Goal: Task Accomplishment & Management: Use online tool/utility

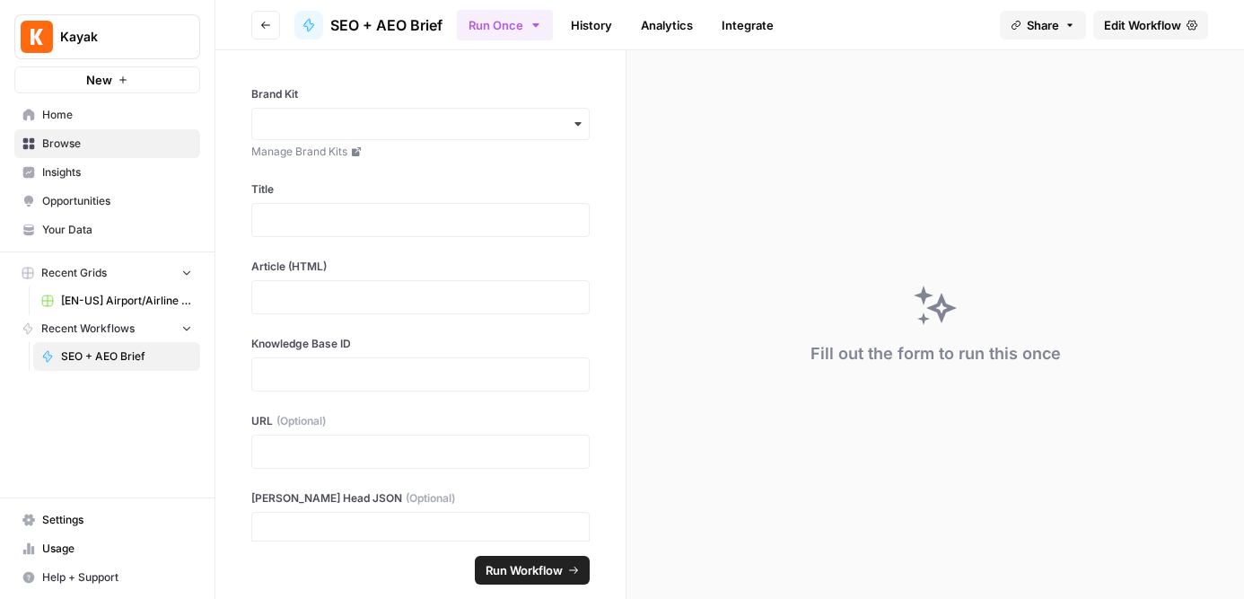
click at [137, 297] on span "[EN-US] Airport/Airline Content Refresh" at bounding box center [126, 301] width 131 height 16
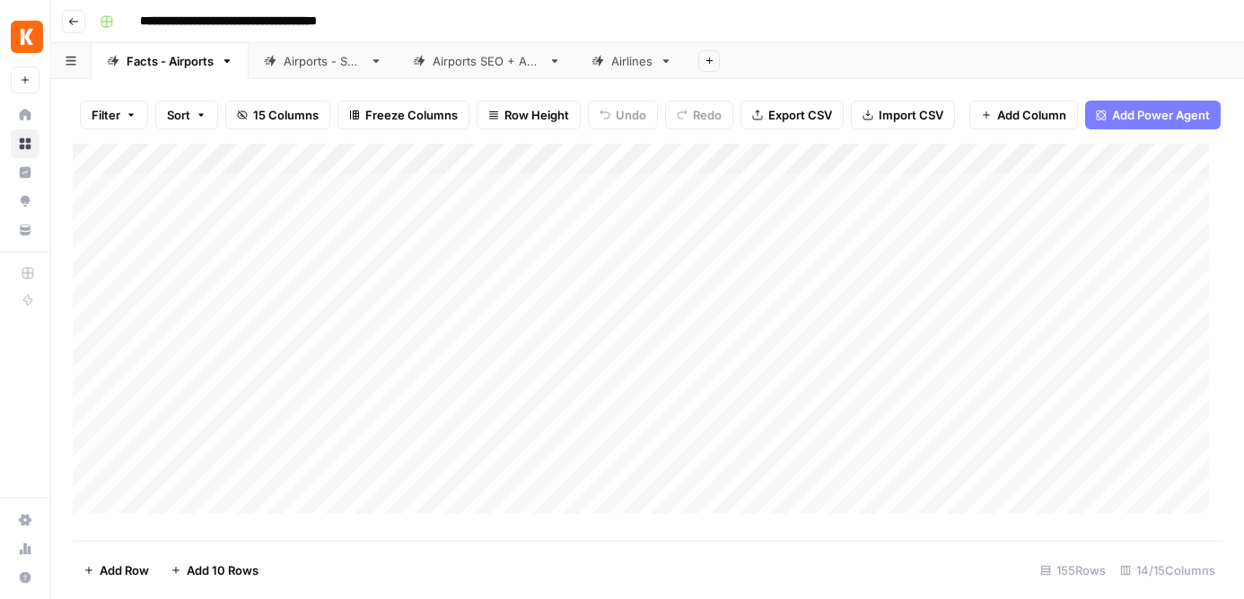
click at [307, 60] on div "Airports - SEO" at bounding box center [323, 61] width 79 height 18
click at [112, 114] on span "Filter" at bounding box center [106, 115] width 29 height 18
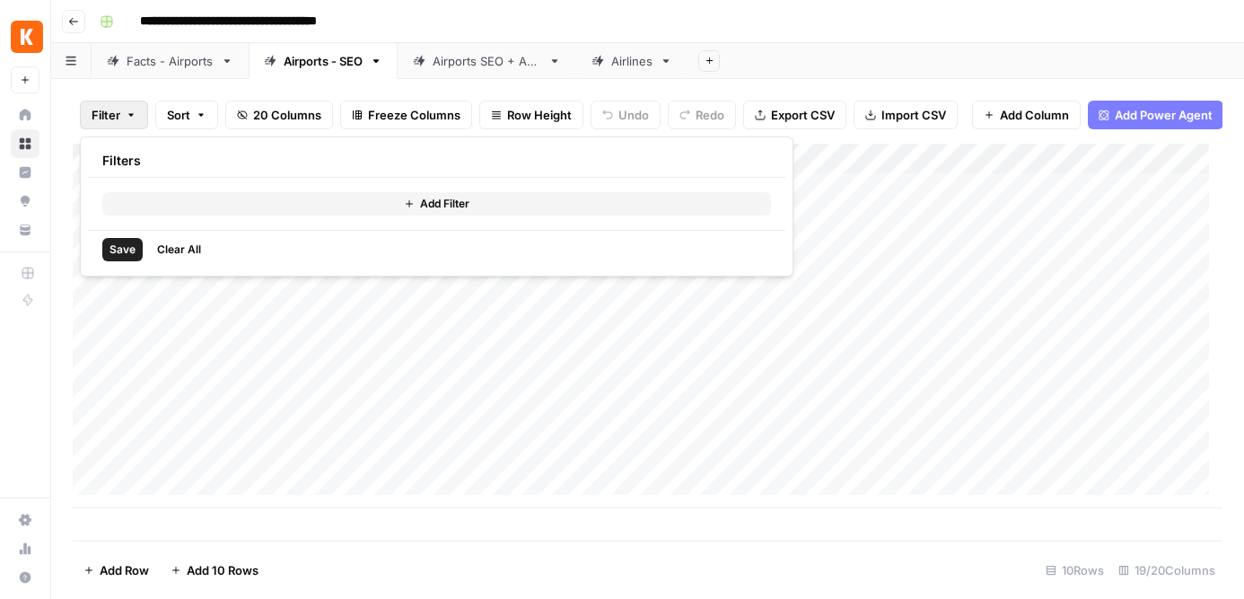
click at [183, 109] on span "Sort" at bounding box center [178, 115] width 23 height 18
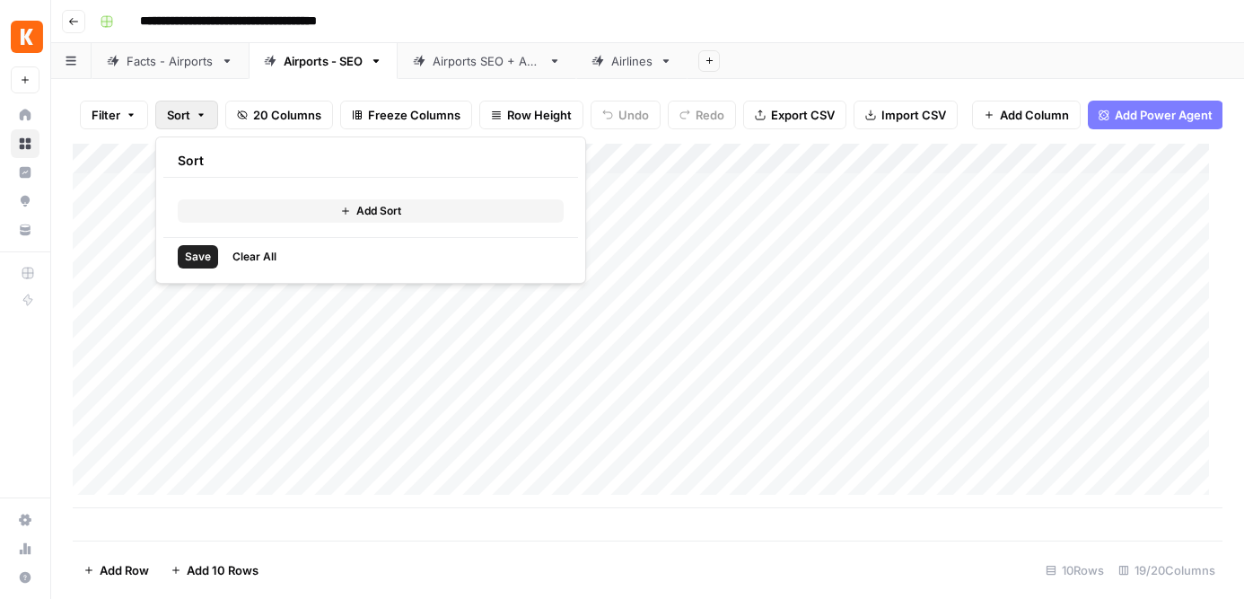
click at [191, 83] on div "Filter Sort 20 Columns Freeze Columns Row Height Undo Redo Export CSV Import CS…" at bounding box center [647, 339] width 1193 height 520
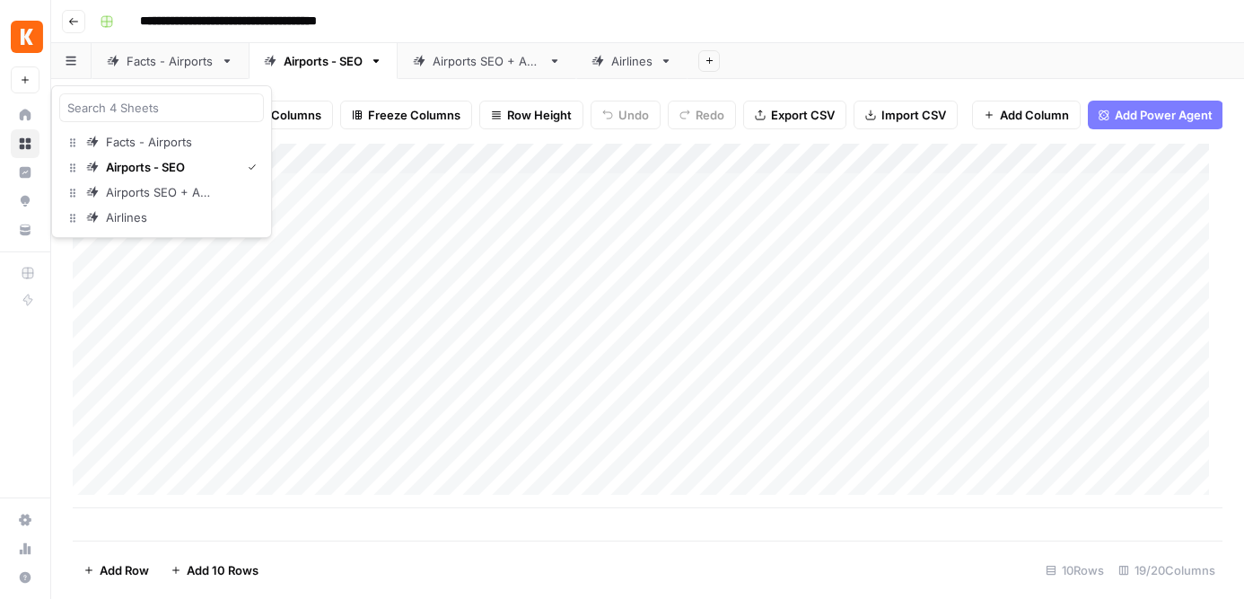
click at [78, 51] on button "button" at bounding box center [71, 60] width 40 height 35
click at [80, 23] on button "Go back" at bounding box center [73, 21] width 23 height 23
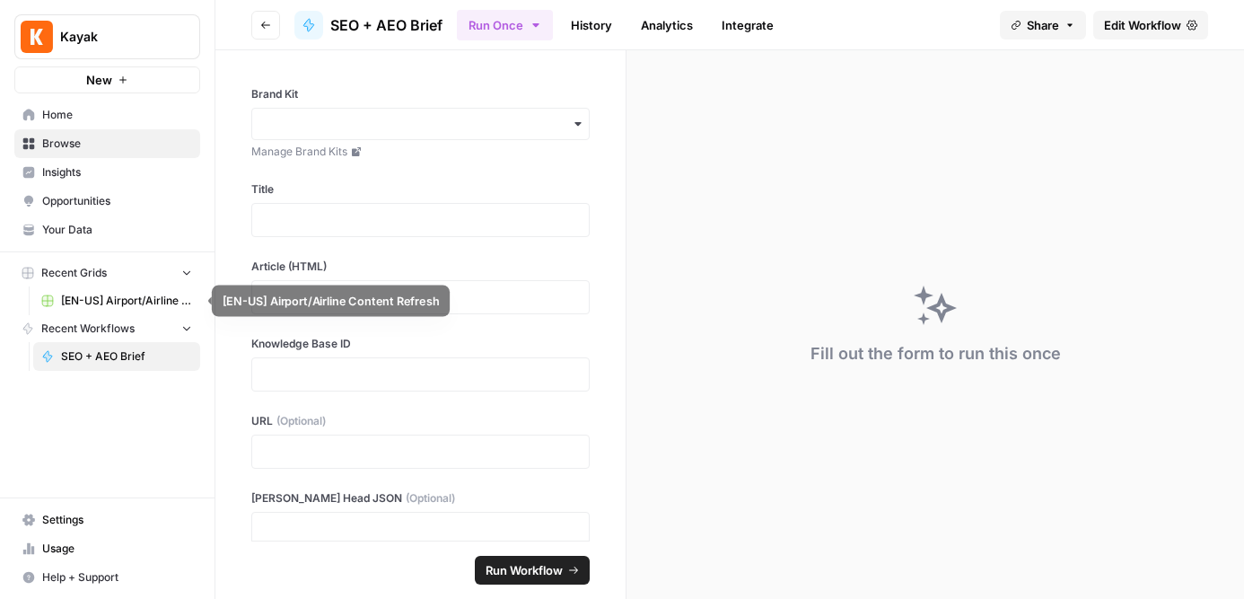
click at [99, 297] on span "[EN-US] Airport/Airline Content Refresh" at bounding box center [126, 301] width 131 height 16
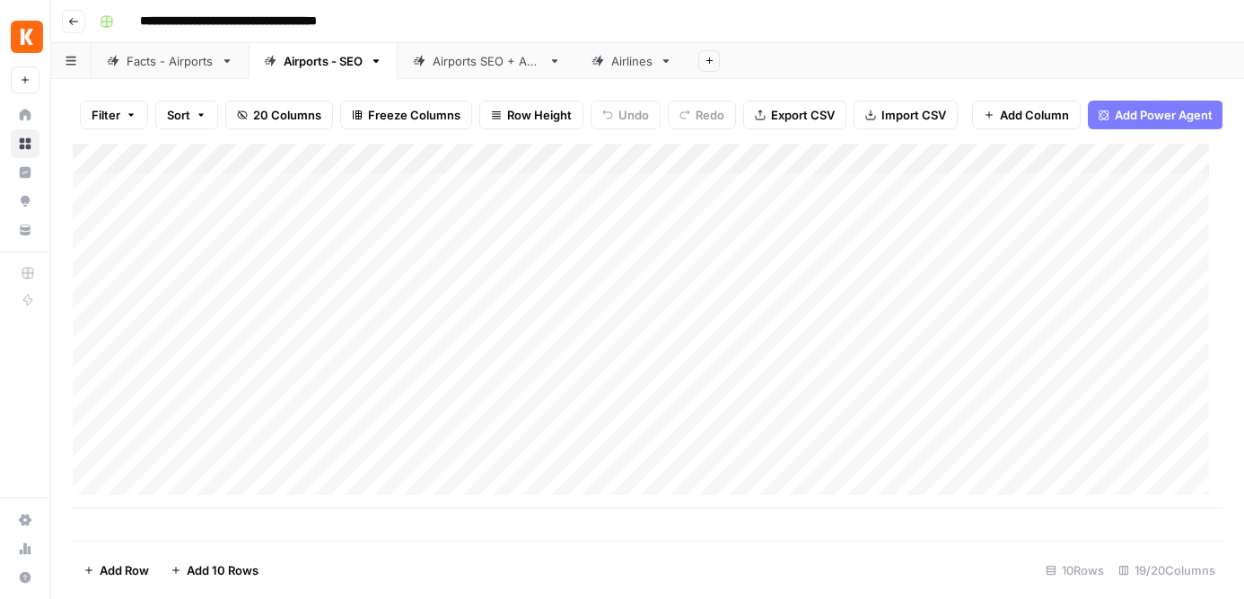
click at [628, 164] on div "Add Column" at bounding box center [648, 326] width 1150 height 364
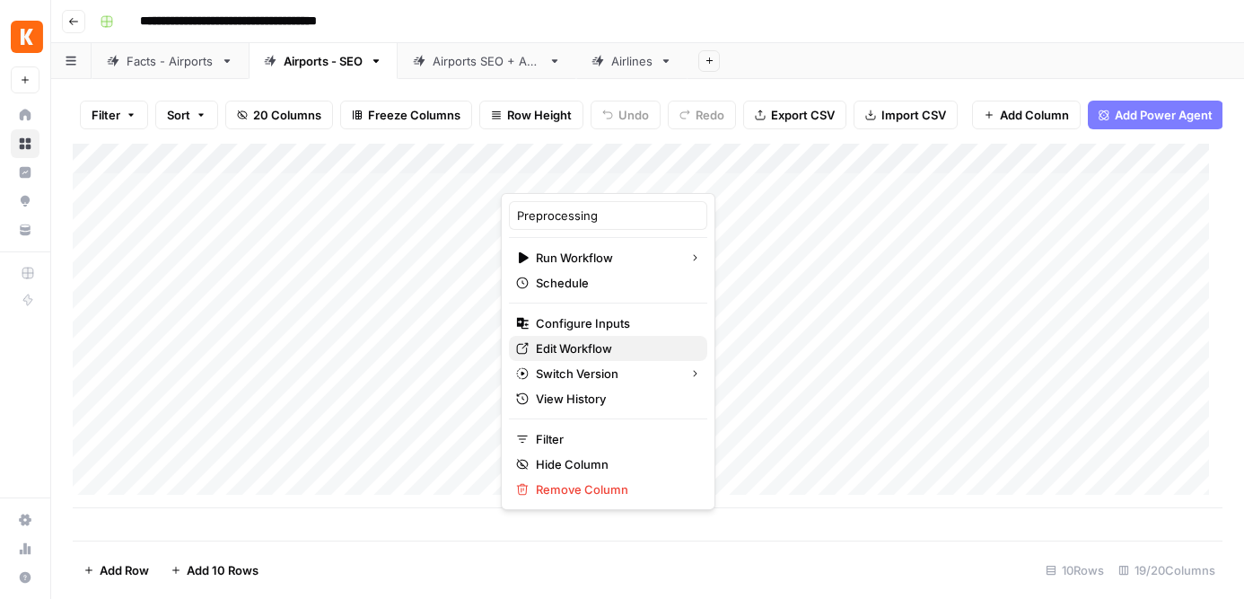
click at [568, 337] on link "Edit Workflow" at bounding box center [608, 348] width 198 height 25
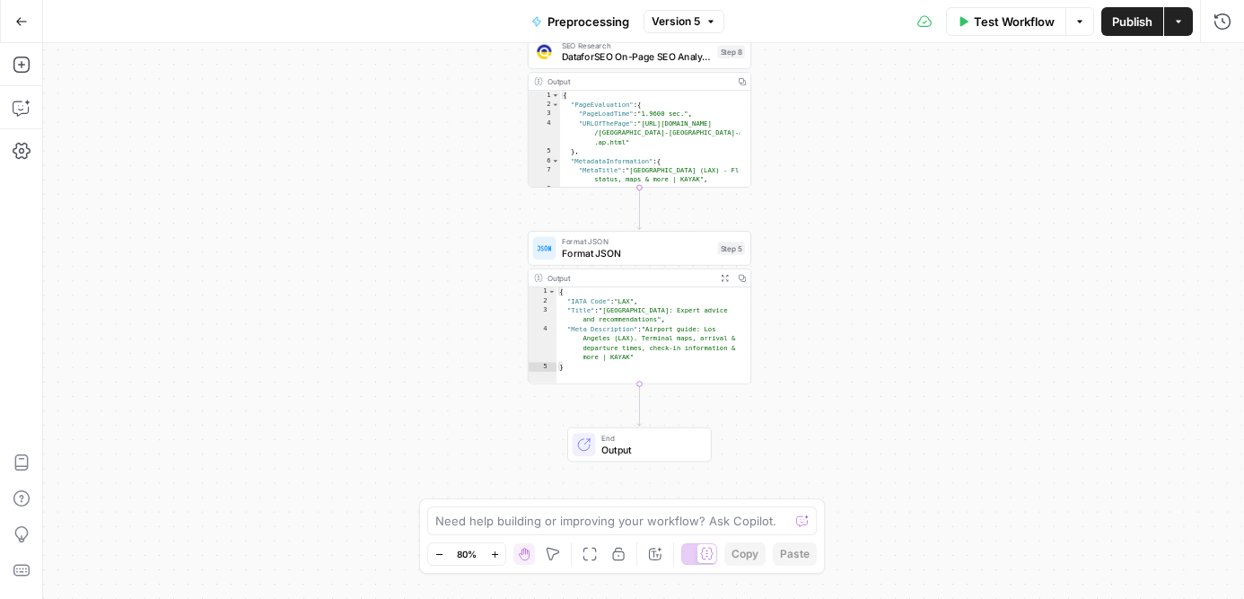
click at [22, 24] on icon "button" at bounding box center [21, 21] width 13 height 13
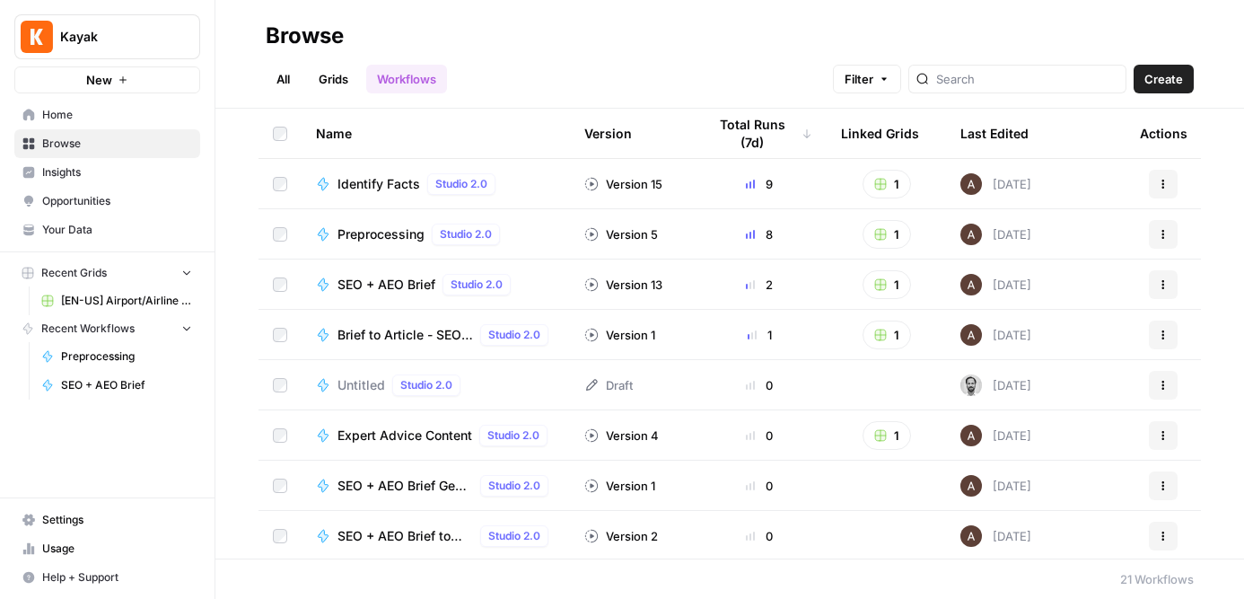
click at [162, 303] on span "[EN-US] Airport/Airline Content Refresh" at bounding box center [126, 301] width 131 height 16
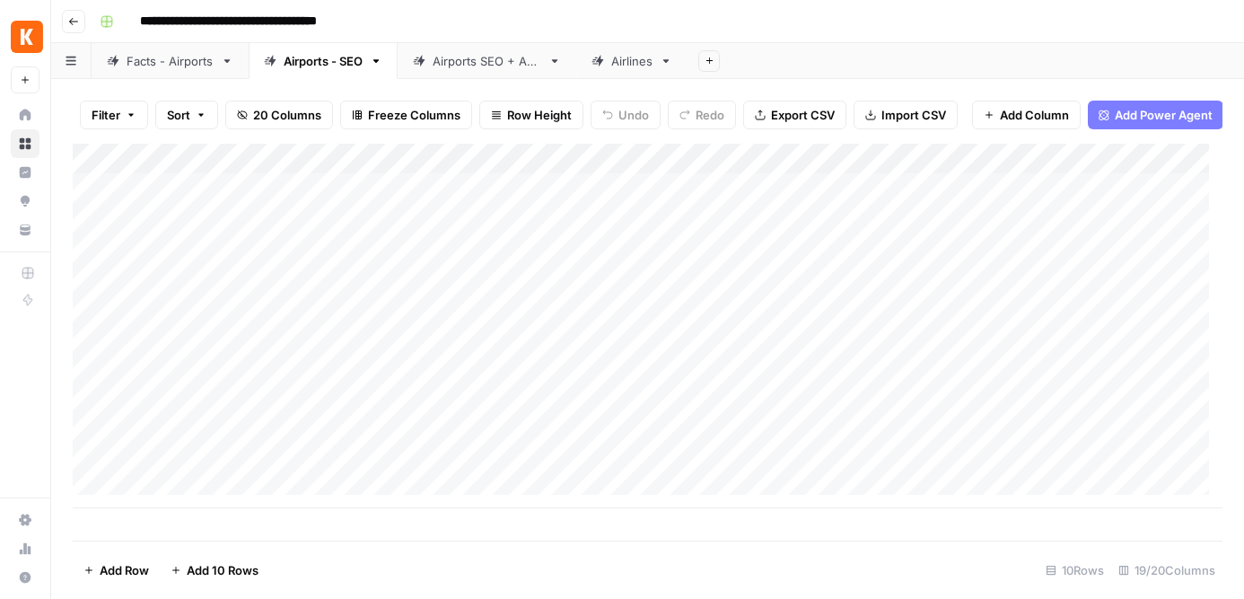
click at [816, 162] on div "Add Column" at bounding box center [648, 326] width 1150 height 364
click at [870, 171] on div "Add Column" at bounding box center [648, 326] width 1150 height 364
click at [870, 171] on div at bounding box center [909, 175] width 162 height 36
click at [1056, 166] on div "Add Column" at bounding box center [648, 326] width 1150 height 364
click at [1056, 166] on div at bounding box center [1071, 175] width 162 height 36
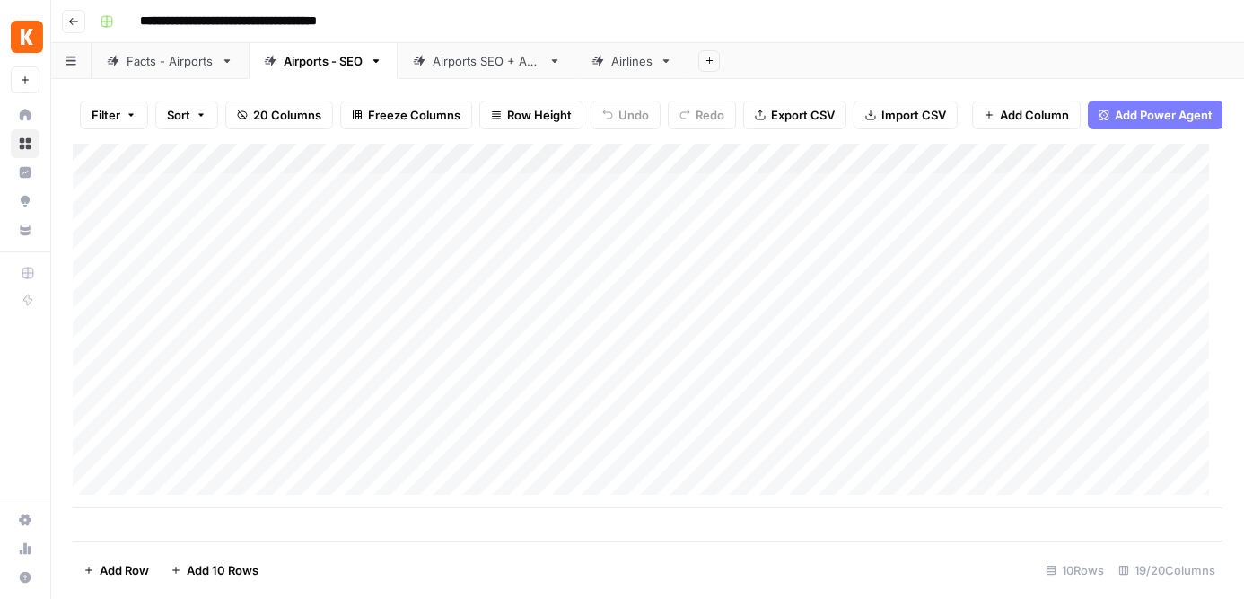
click at [803, 540] on footer "Add Row Add 10 Rows 10 Rows 19/20 Columns" at bounding box center [648, 569] width 1150 height 58
click at [275, 164] on div "Add Column" at bounding box center [648, 326] width 1150 height 364
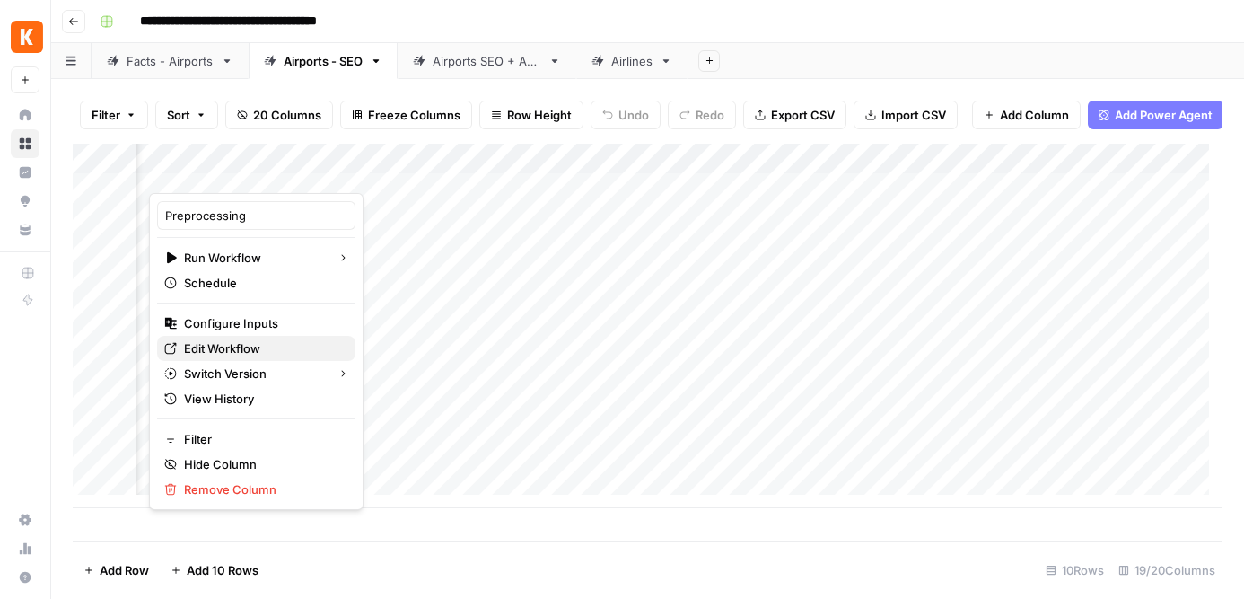
click at [249, 341] on span "Edit Workflow" at bounding box center [262, 348] width 157 height 18
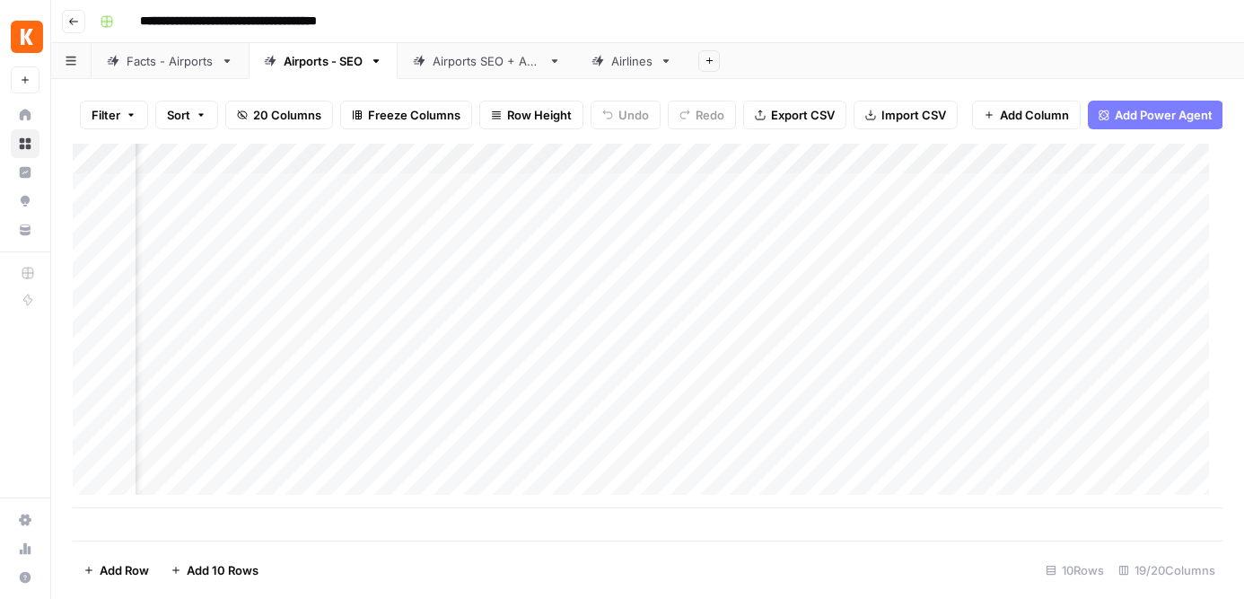
scroll to position [0, 2133]
click at [907, 30] on div "**********" at bounding box center [658, 21] width 1133 height 29
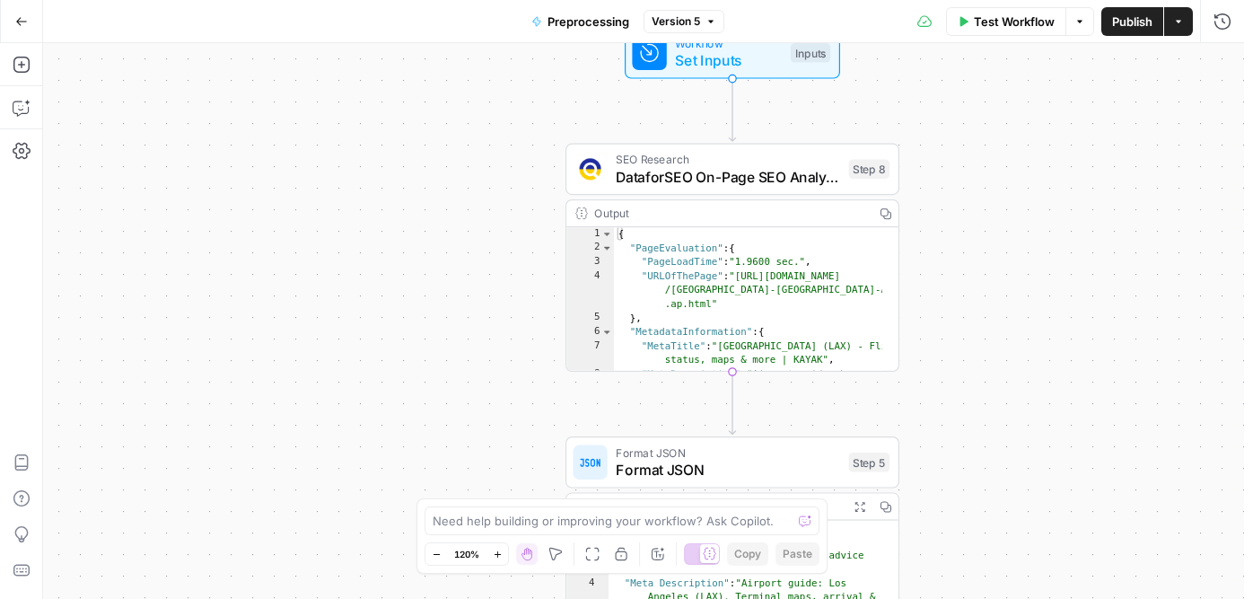
drag, startPoint x: 770, startPoint y: 363, endPoint x: 327, endPoint y: 182, distance: 478.6
click at [328, 177] on div "Workflow Set Inputs Inputs SEO Research DataforSEO On-Page SEO Analysis Step 8 …" at bounding box center [643, 320] width 1201 height 555
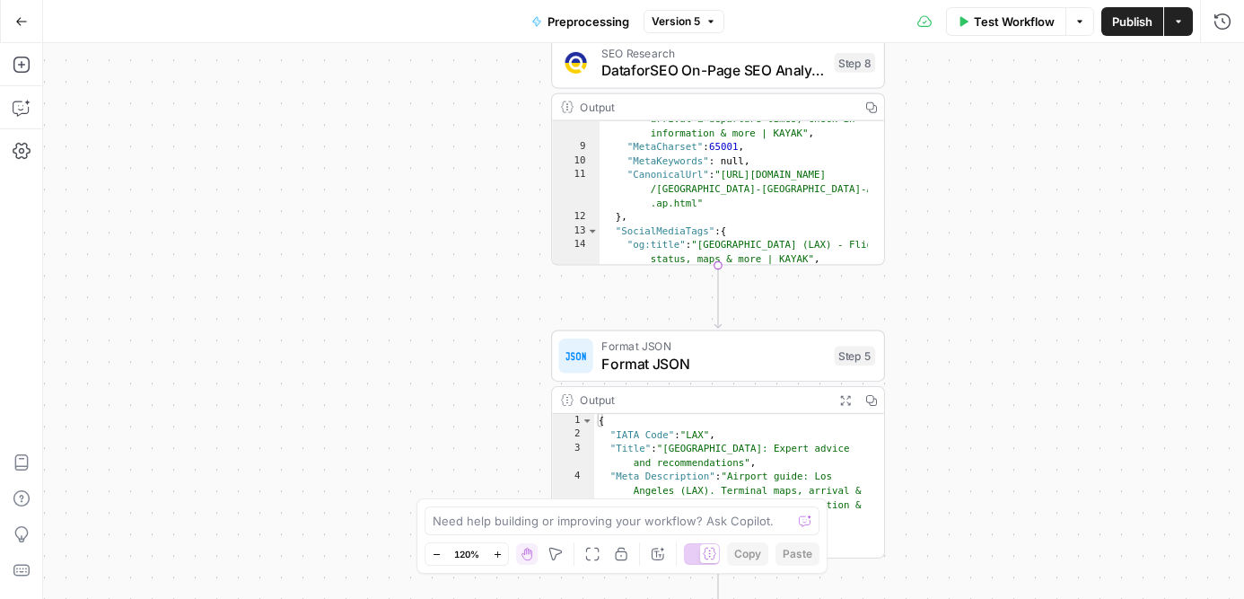
scroll to position [147, 0]
click at [918, 276] on div "Workflow Set Inputs Inputs SEO Research DataforSEO On-Page SEO Analysis Step 8 …" at bounding box center [643, 320] width 1201 height 555
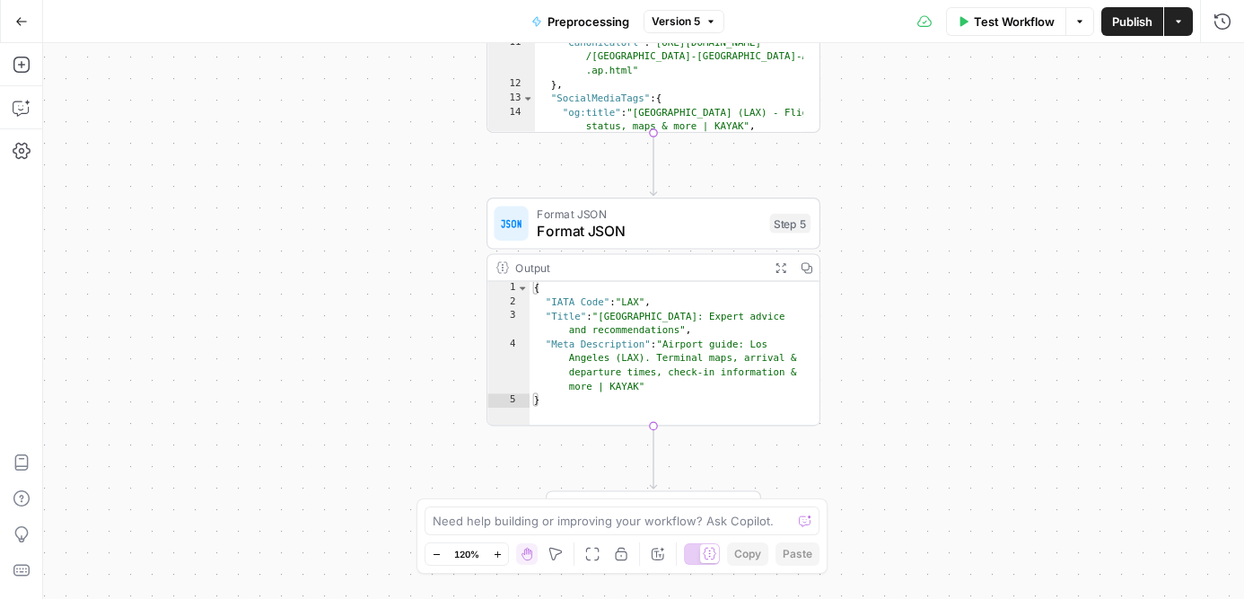
scroll to position [0, 0]
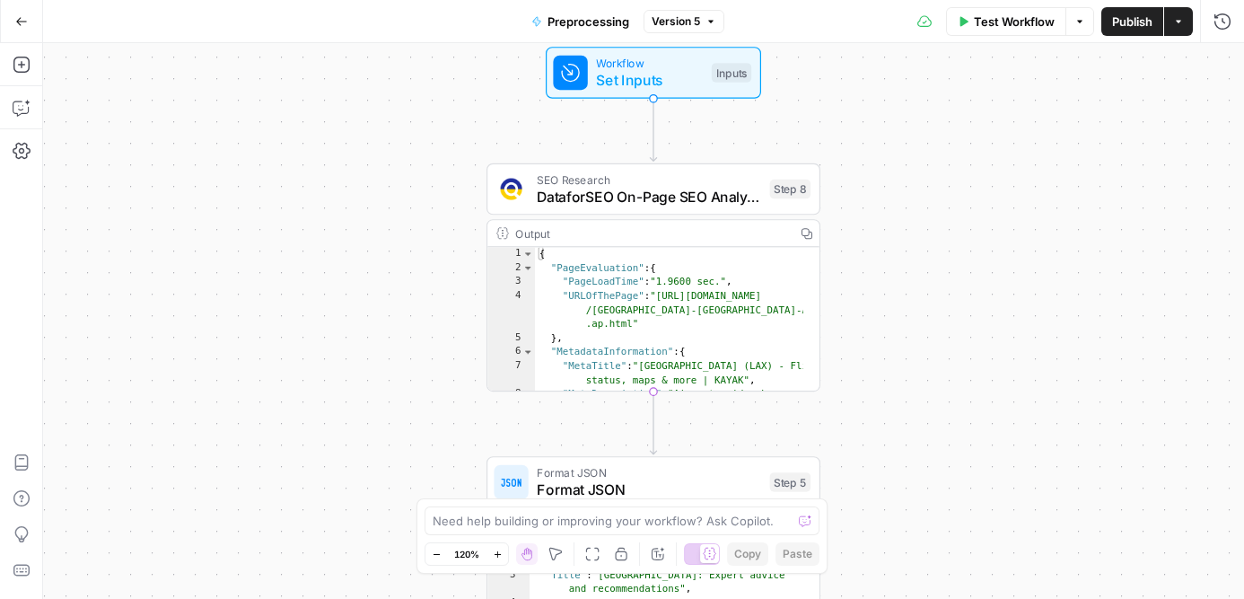
click at [581, 190] on span "DataforSEO On-Page SEO Analysis" at bounding box center [649, 197] width 224 height 22
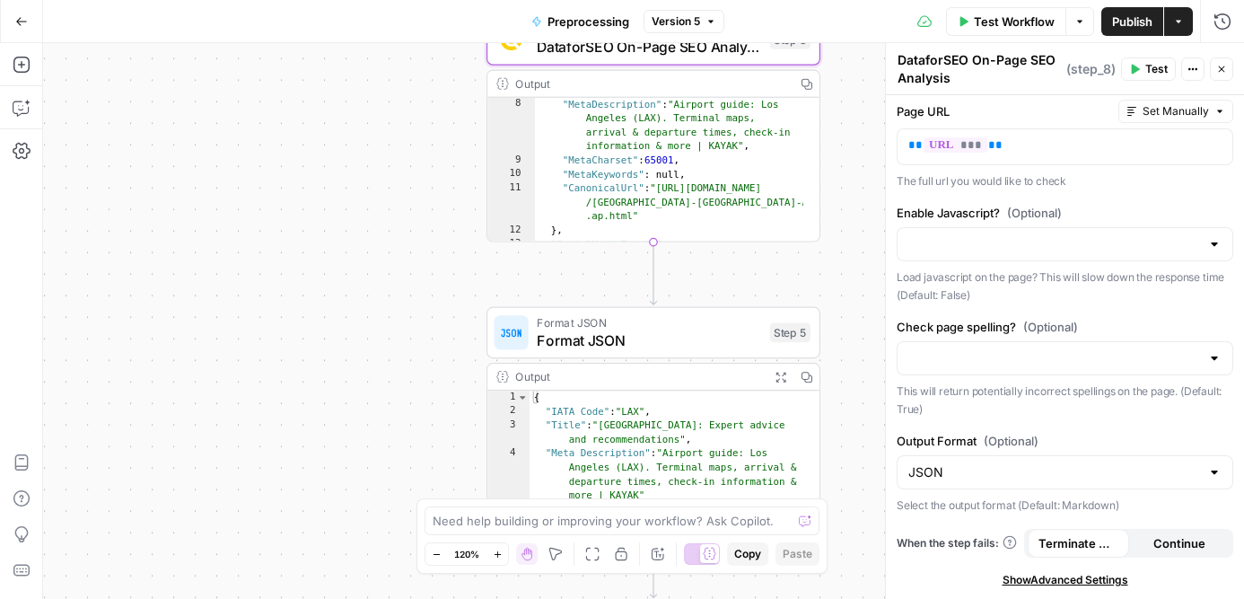
scroll to position [235, 0]
